Goal: Check status: Check status

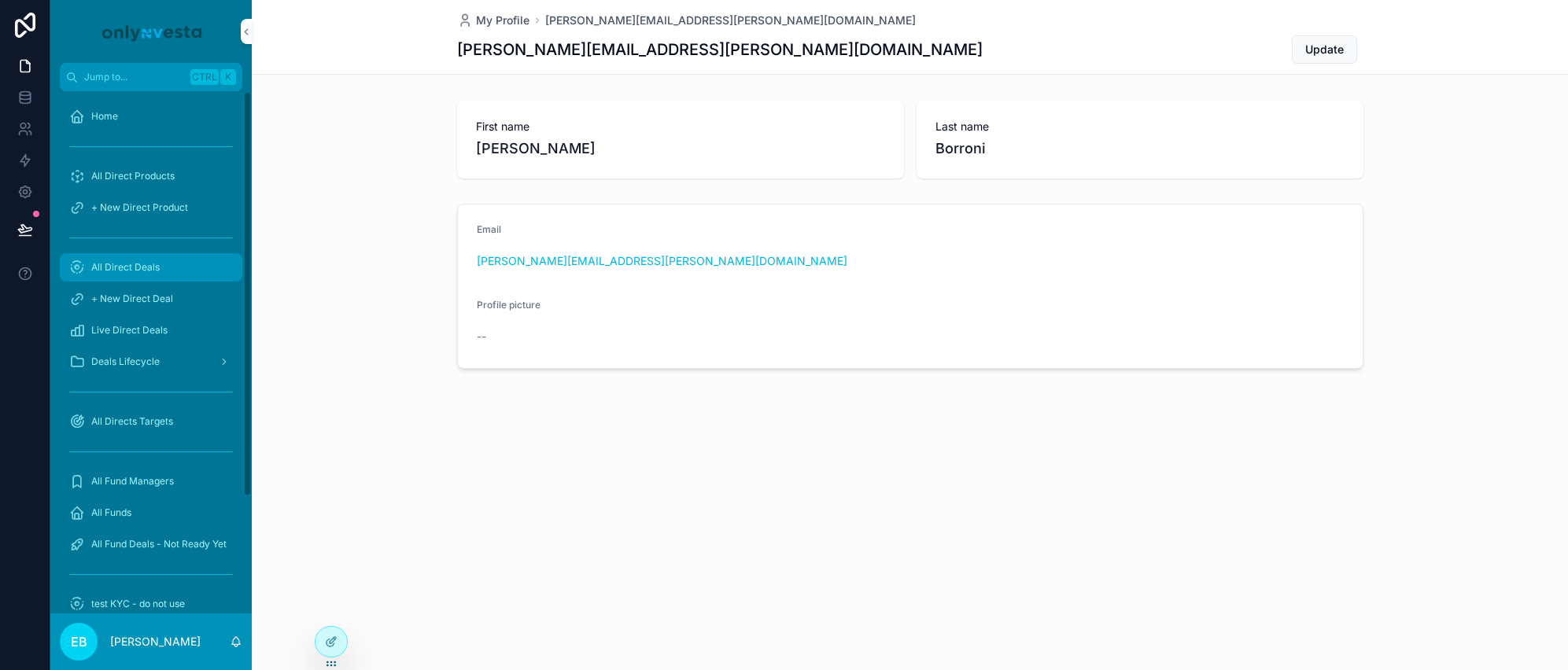
click at [147, 265] on span "All Direct Deals" at bounding box center [125, 267] width 68 height 13
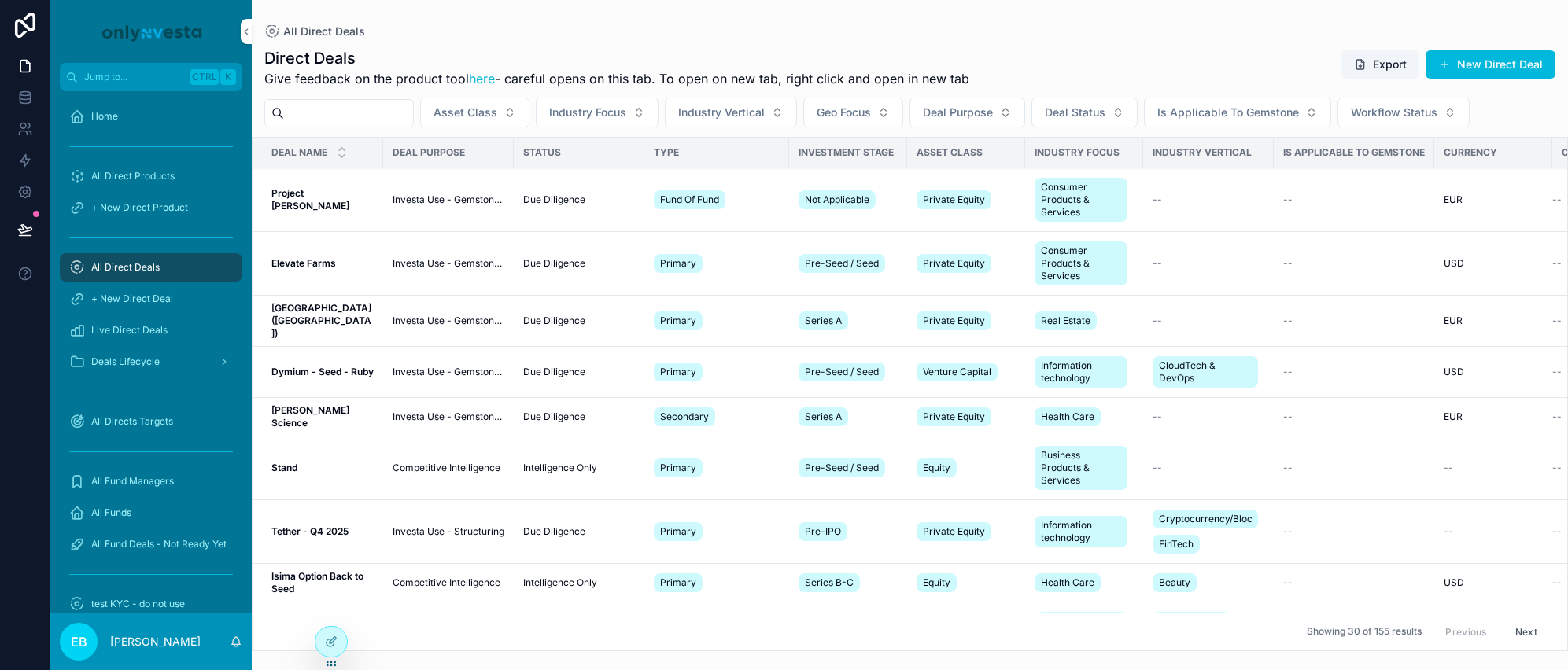
click at [413, 112] on input "scrollable content" at bounding box center [349, 113] width 129 height 22
type input "******"
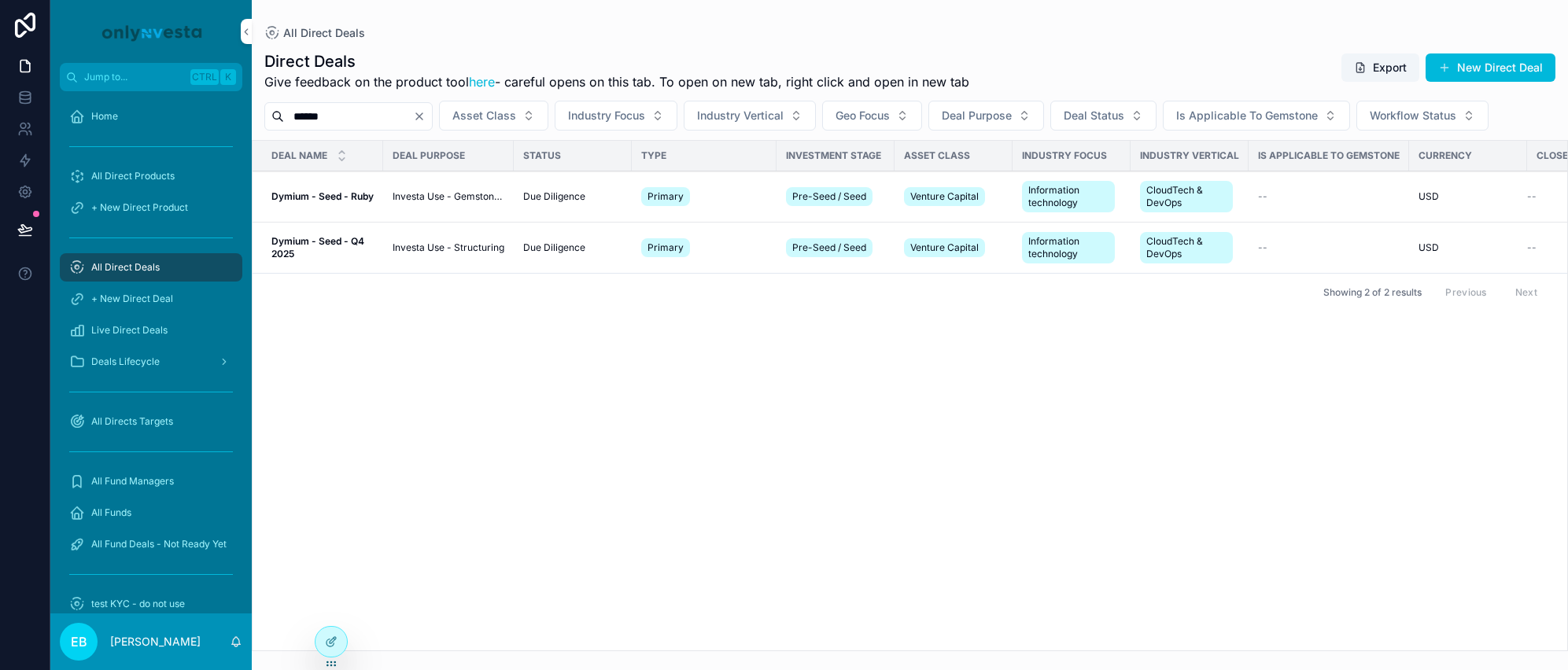
click at [335, 192] on strong "Dymium - Seed - Ruby" at bounding box center [323, 197] width 102 height 12
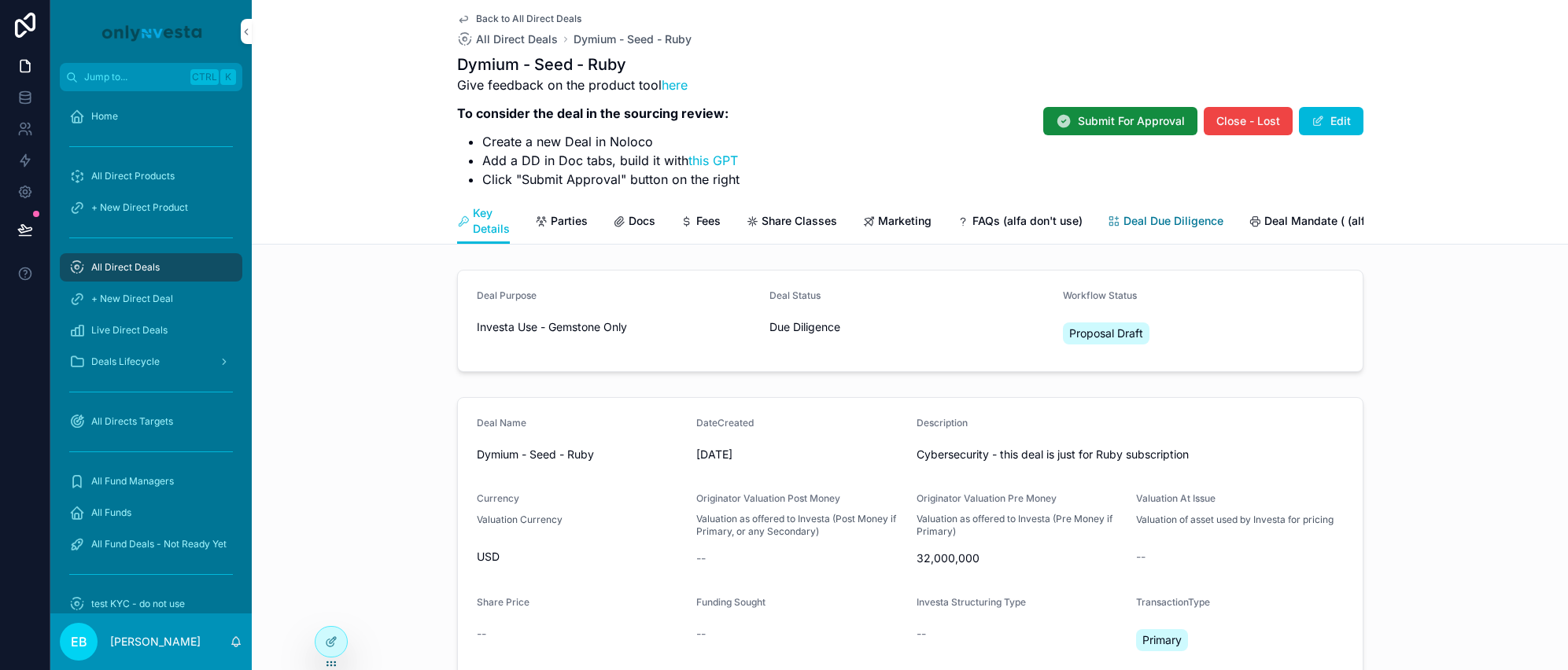
click at [1166, 225] on span "Deal Due Diligence" at bounding box center [1174, 221] width 100 height 15
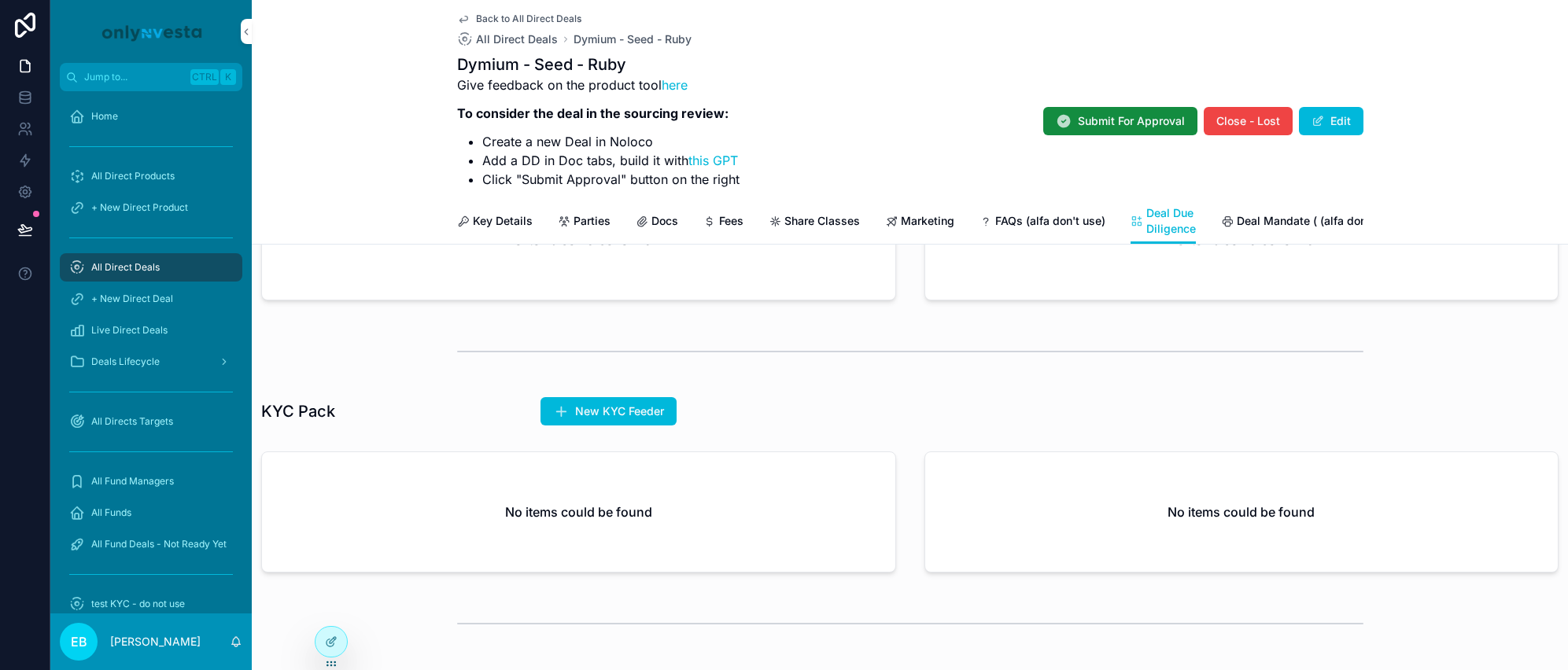
scroll to position [236, 0]
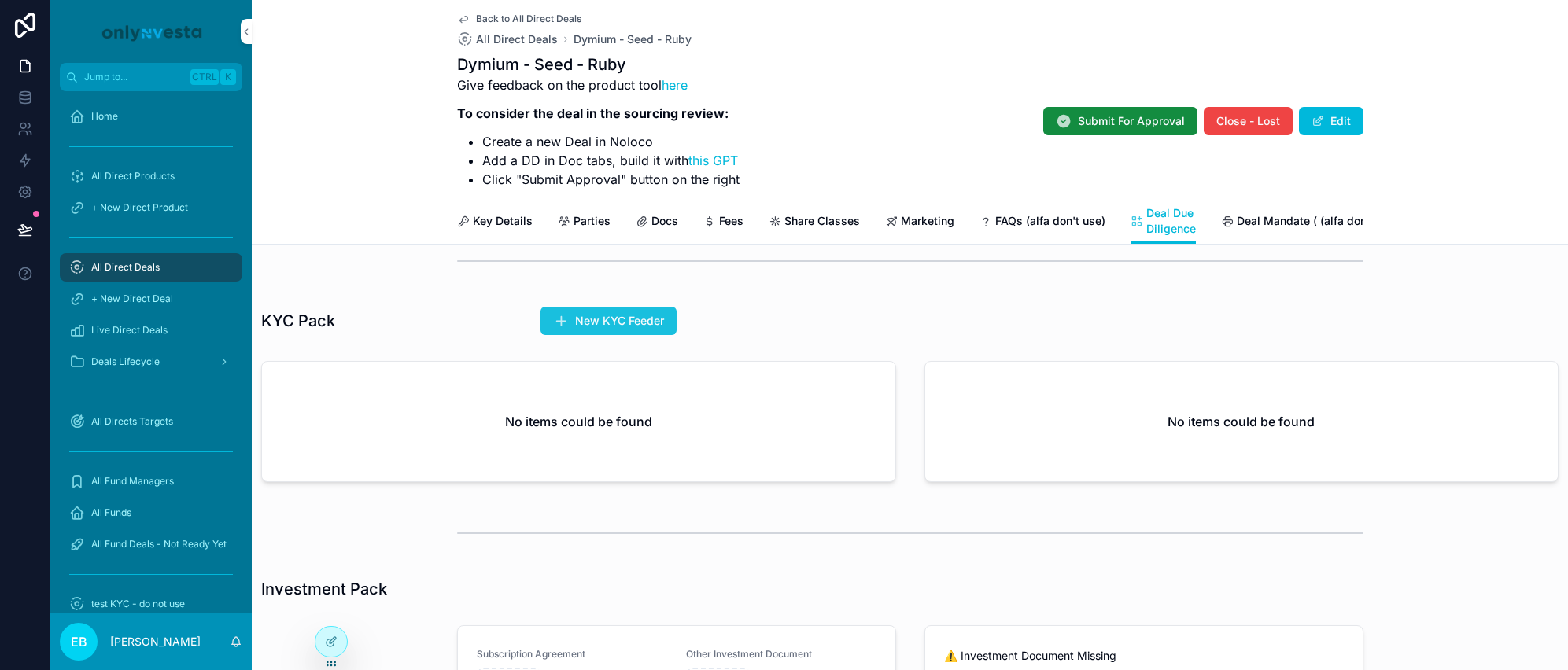
click at [631, 329] on span "New KYC Feeder" at bounding box center [620, 321] width 89 height 15
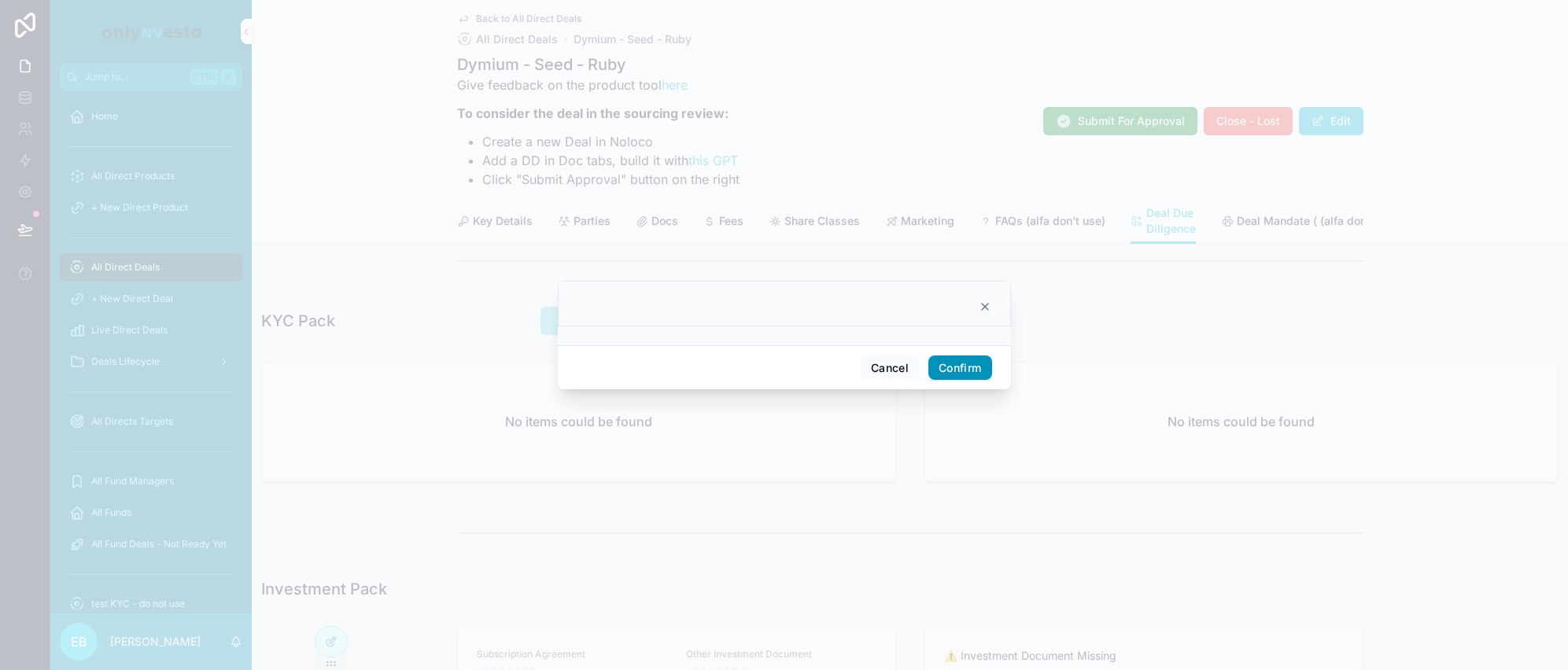
click at [935, 368] on button "Confirm" at bounding box center [959, 368] width 63 height 25
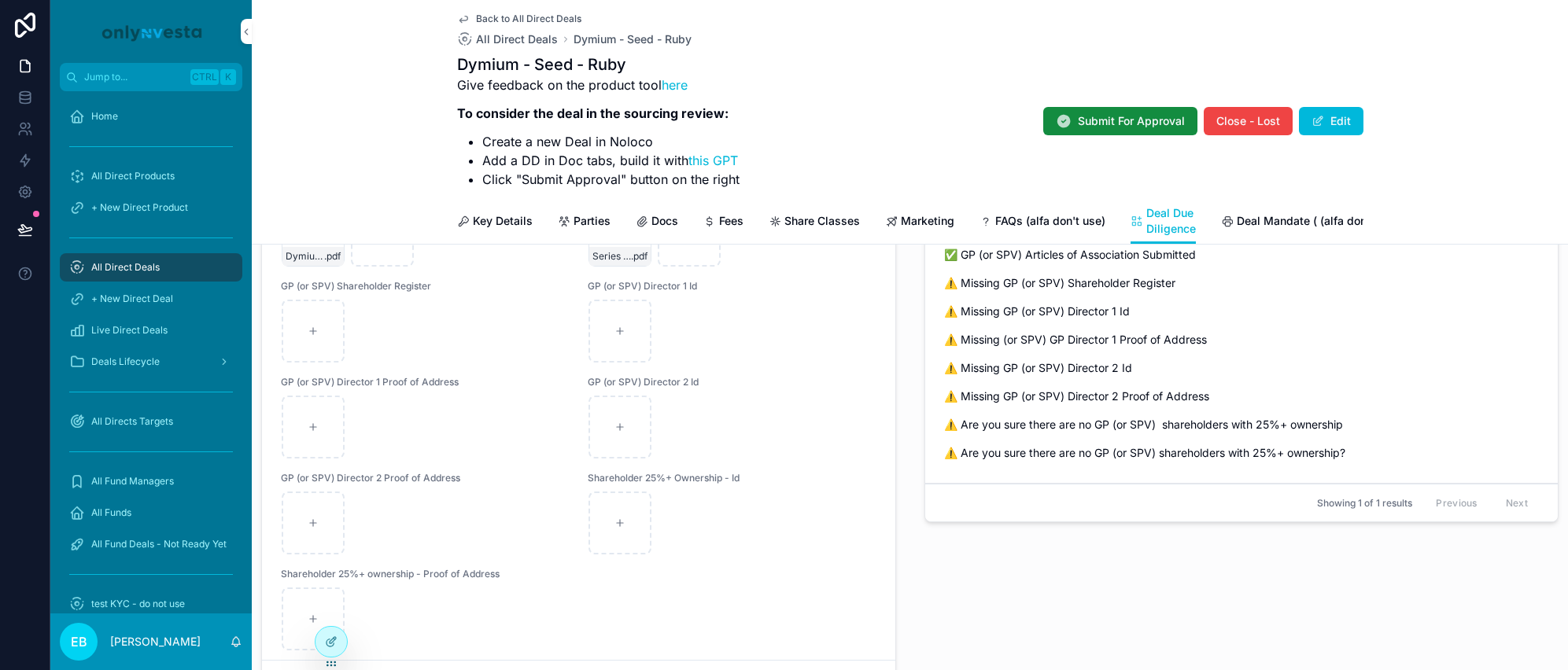
scroll to position [49, 0]
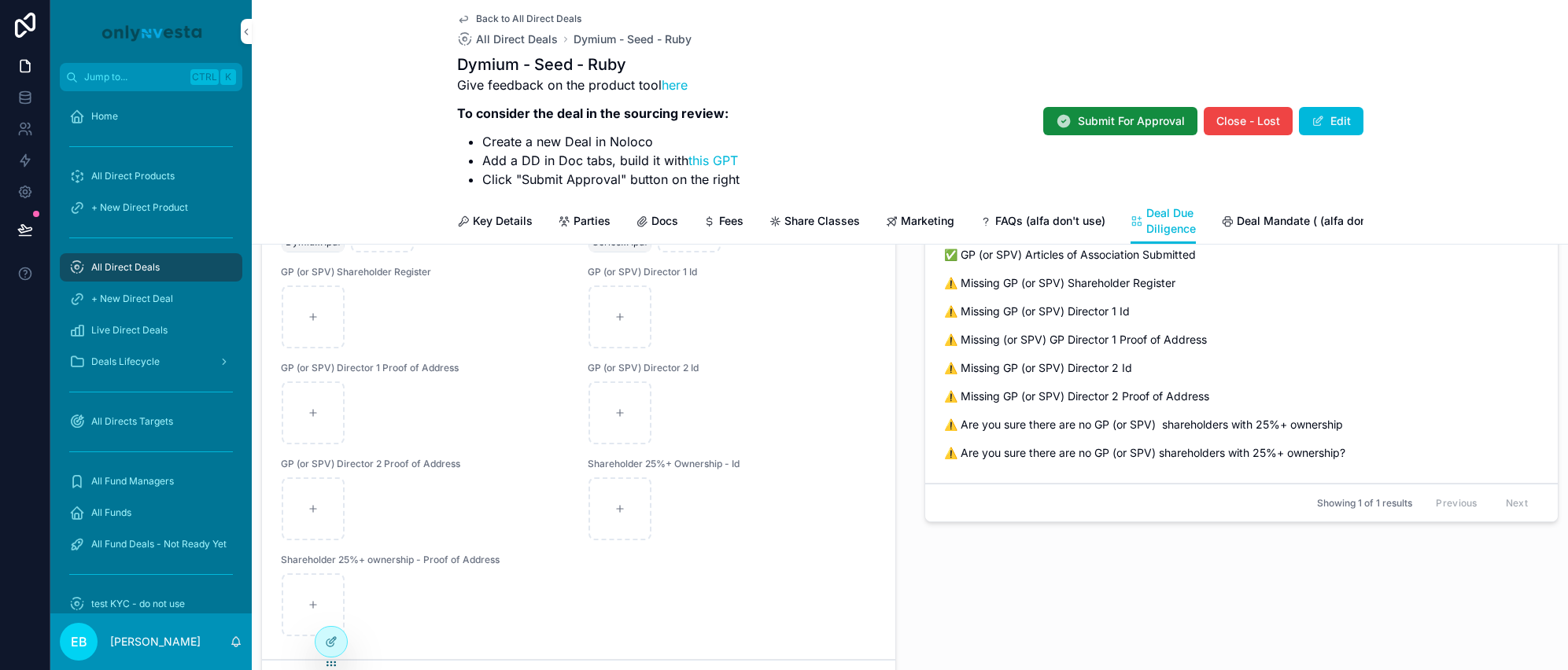
click at [425, 201] on div "Key Details Parties Docs Fees Share Classes Marketing FAQs (alfa don't use) Dea…" at bounding box center [910, 221] width 1297 height 45
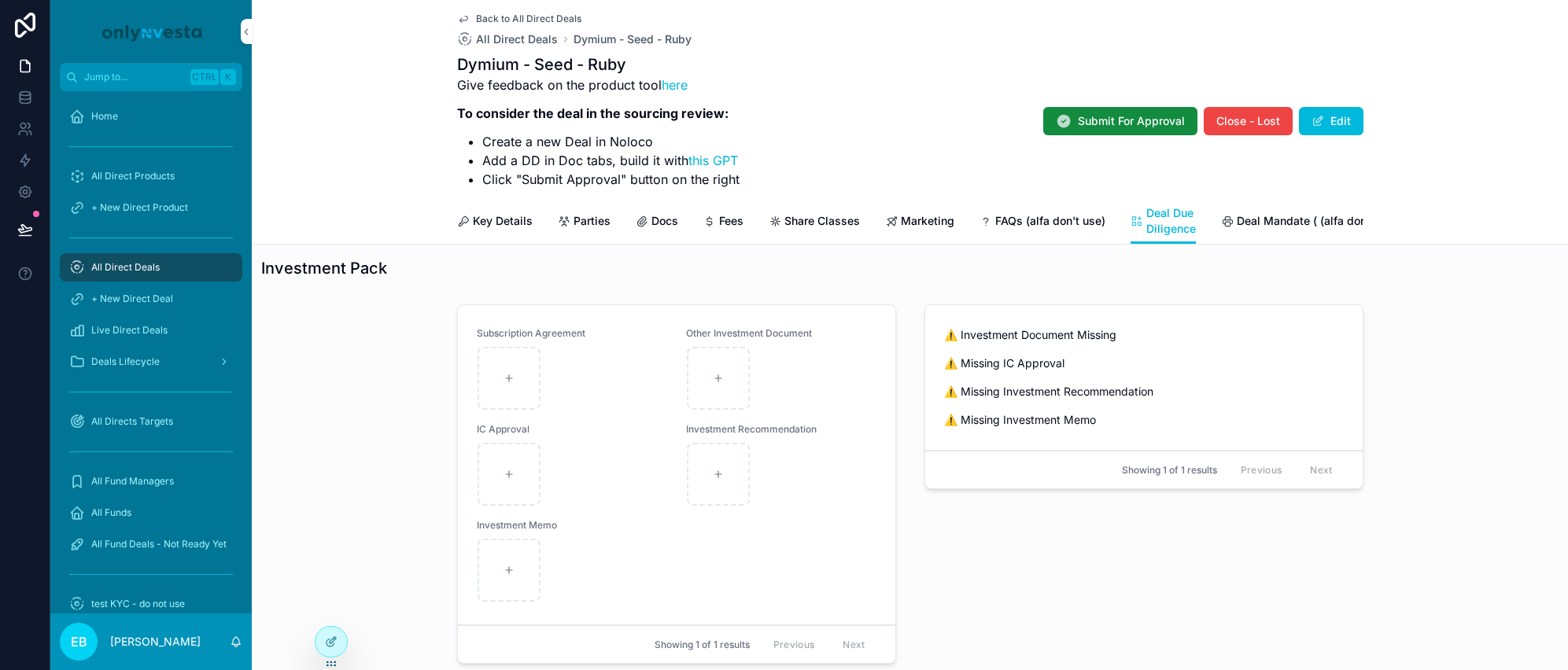
scroll to position [941, 0]
